Goal: Task Accomplishment & Management: Manage account settings

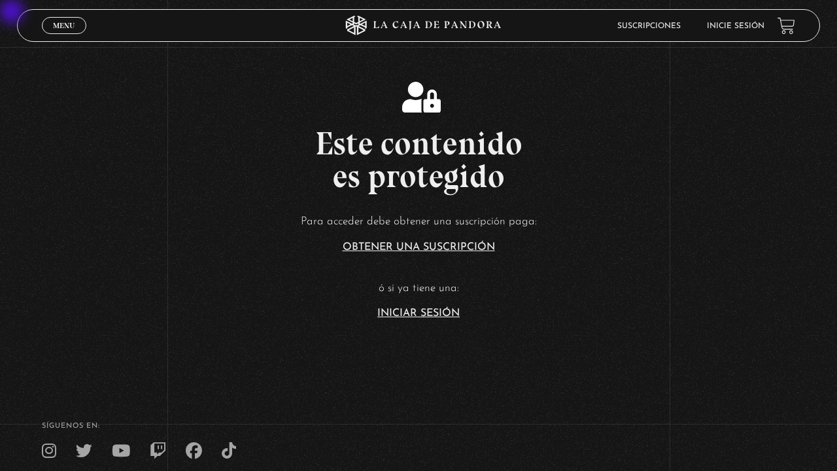
click at [419, 315] on link "Iniciar Sesión" at bounding box center [418, 313] width 82 height 10
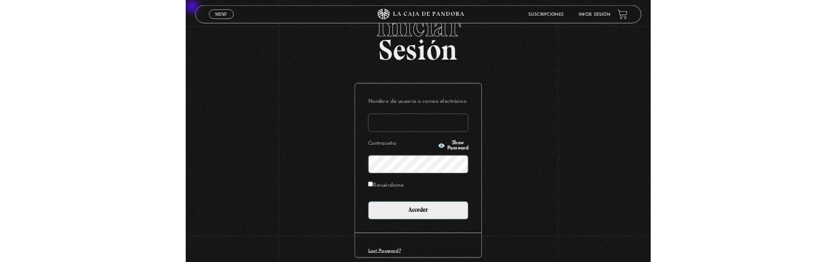
scroll to position [96, 0]
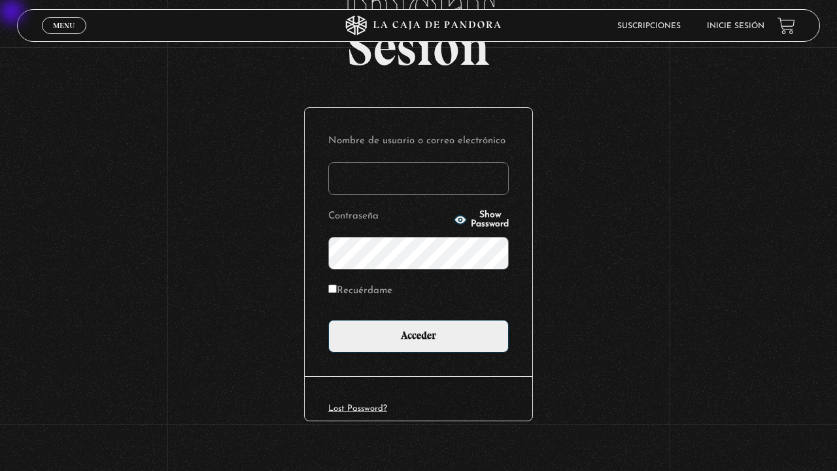
click at [419, 183] on input "Nombre de usuario o correo electrónico" at bounding box center [418, 178] width 181 height 33
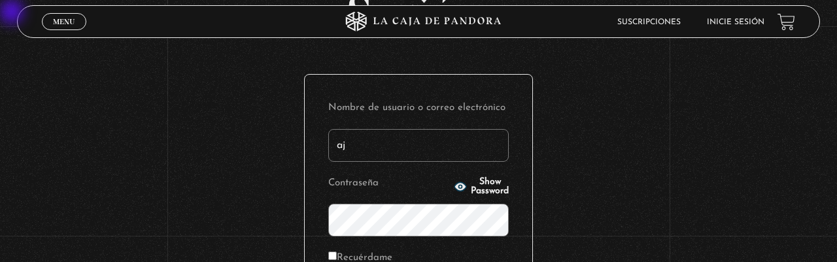
type input "ajari"
